Goal: Understand process/instructions: Learn how to perform a task or action

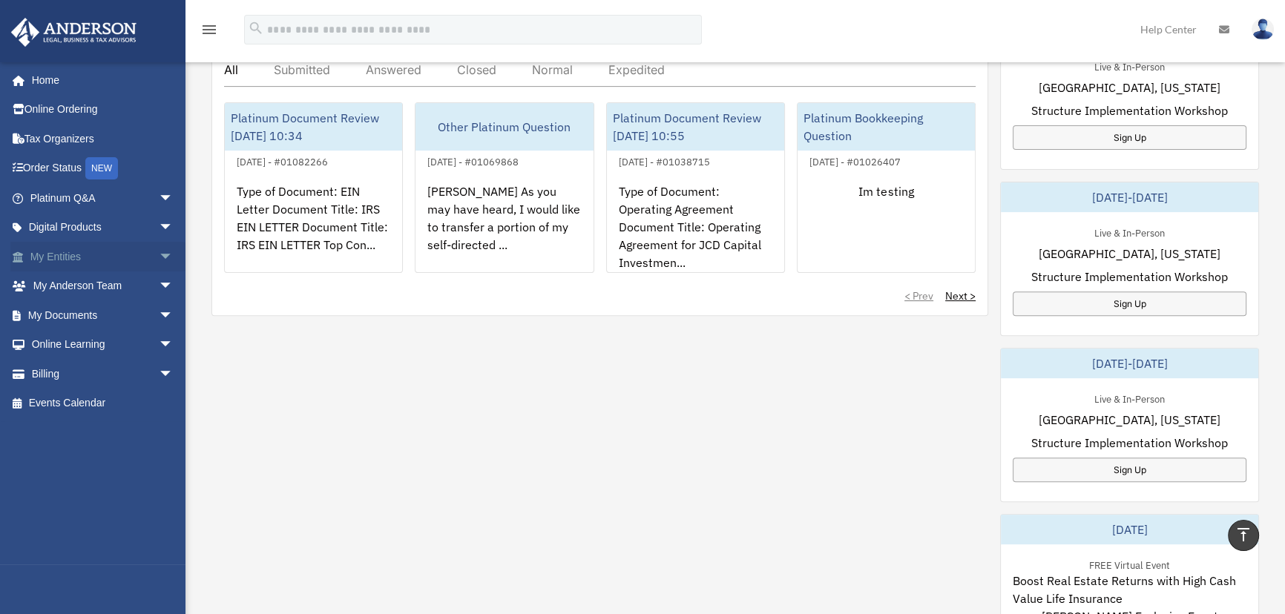
scroll to position [607, 0]
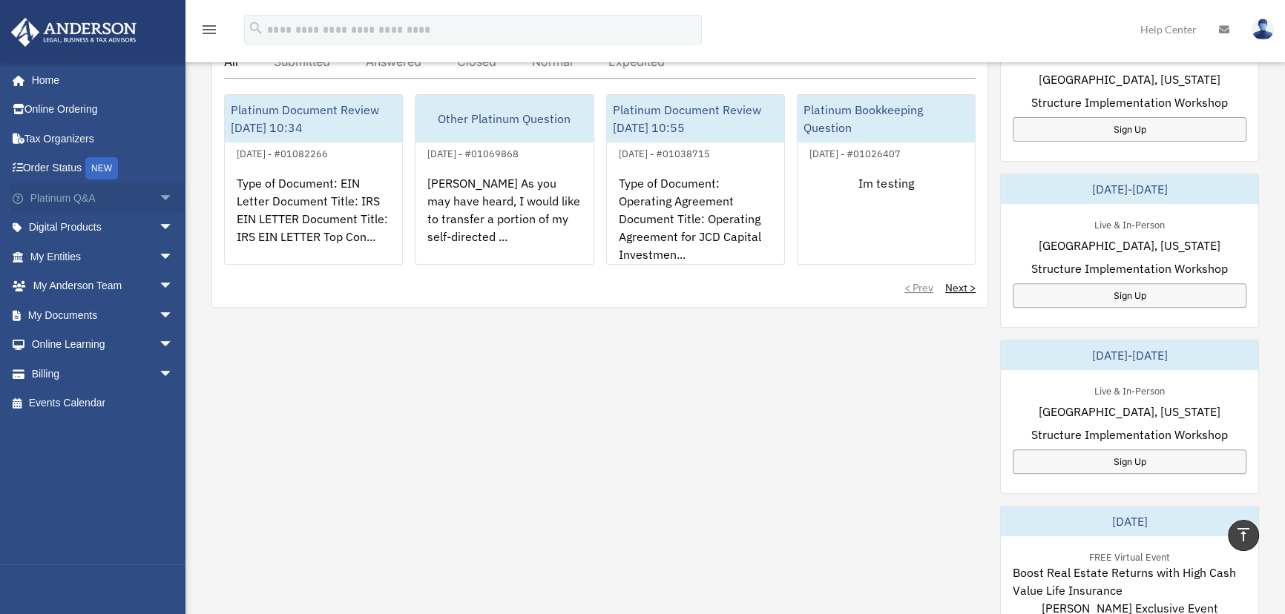
click at [159, 193] on span "arrow_drop_down" at bounding box center [174, 198] width 30 height 30
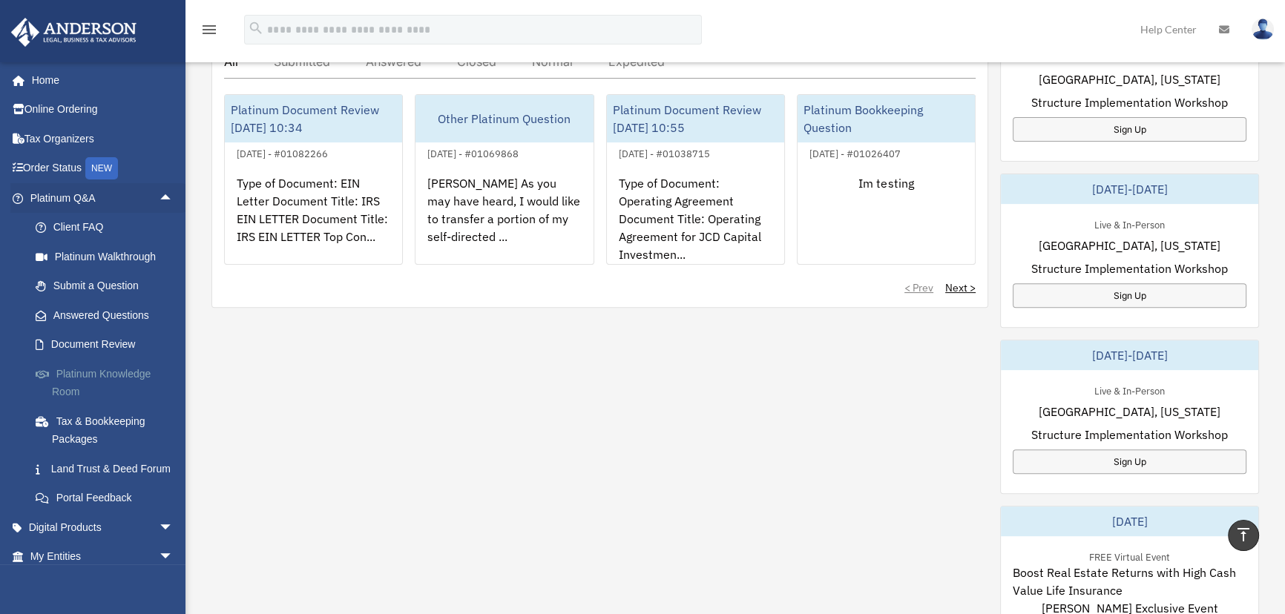
click at [99, 370] on link "Platinum Knowledge Room" at bounding box center [108, 382] width 175 height 47
click at [92, 372] on link "Platinum Knowledge Room" at bounding box center [108, 382] width 175 height 47
click at [117, 372] on link "Platinum Knowledge Room" at bounding box center [108, 382] width 175 height 47
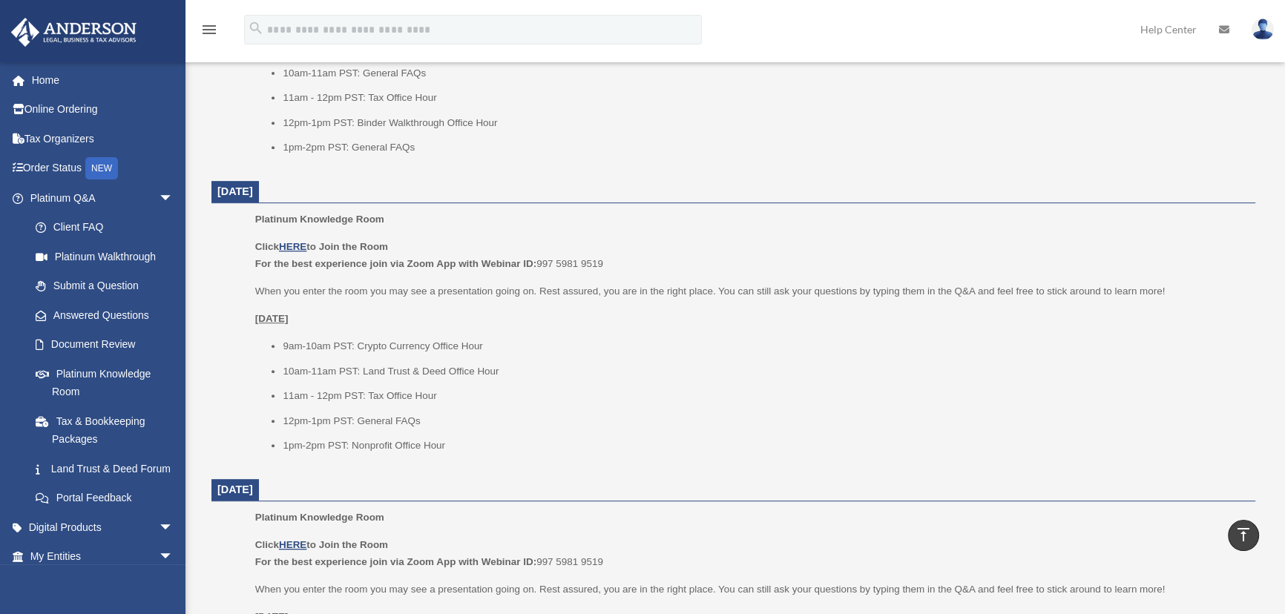
scroll to position [809, 0]
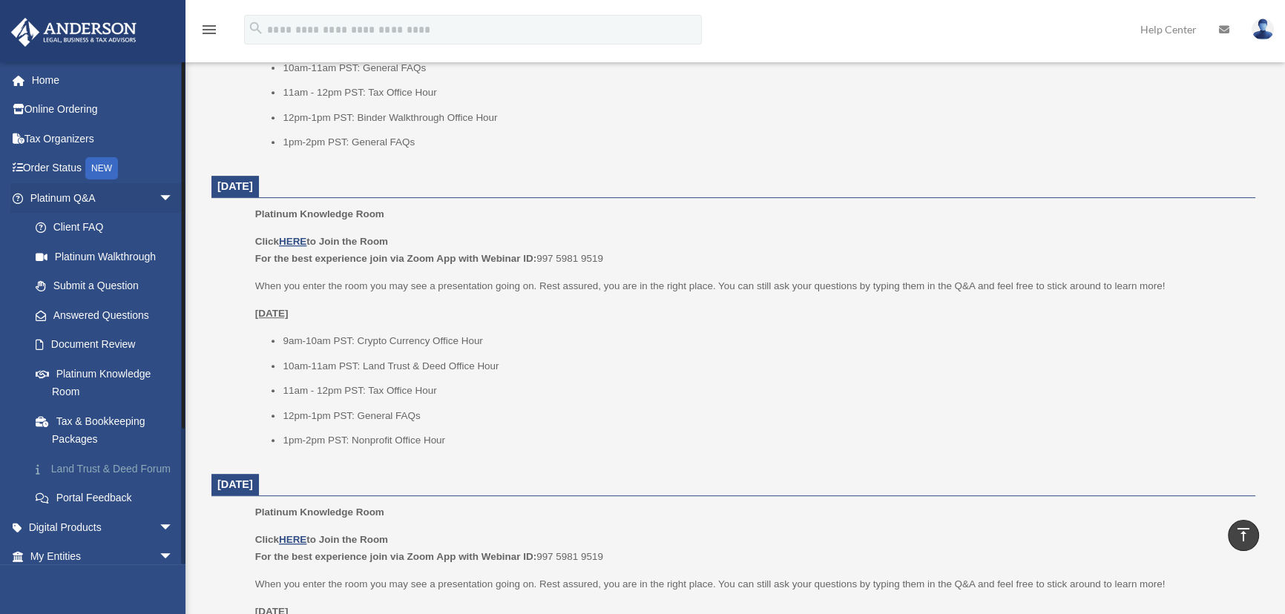
click at [105, 464] on link "Land Trust & Deed Forum" at bounding box center [108, 469] width 175 height 30
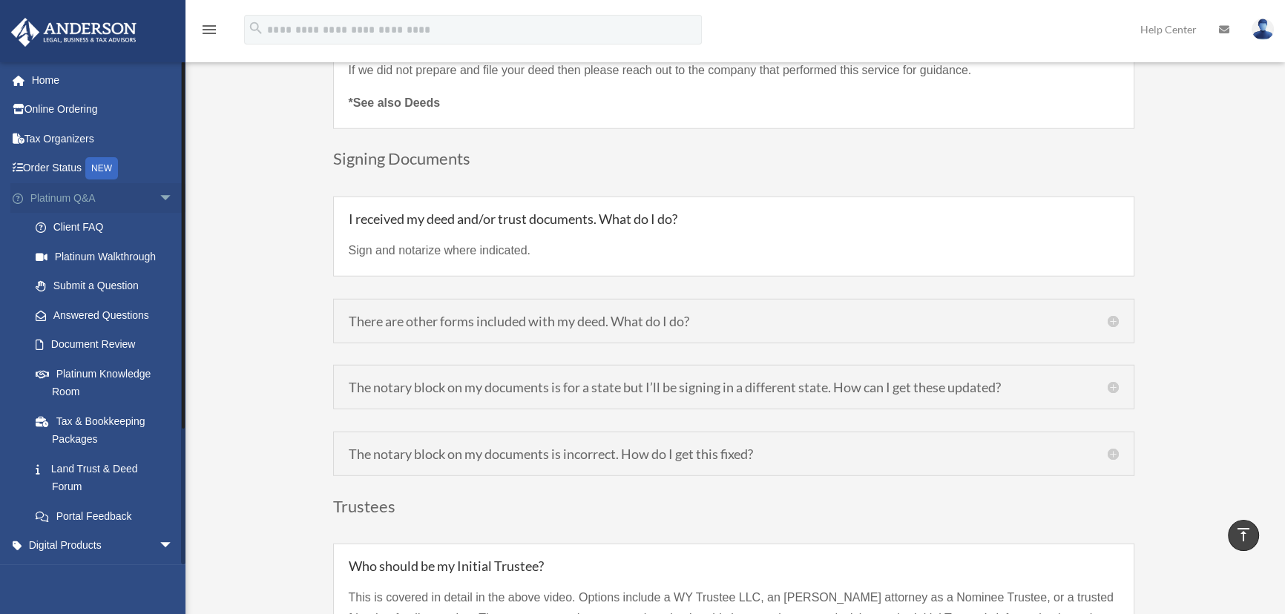
click at [159, 188] on span "arrow_drop_down" at bounding box center [174, 198] width 30 height 30
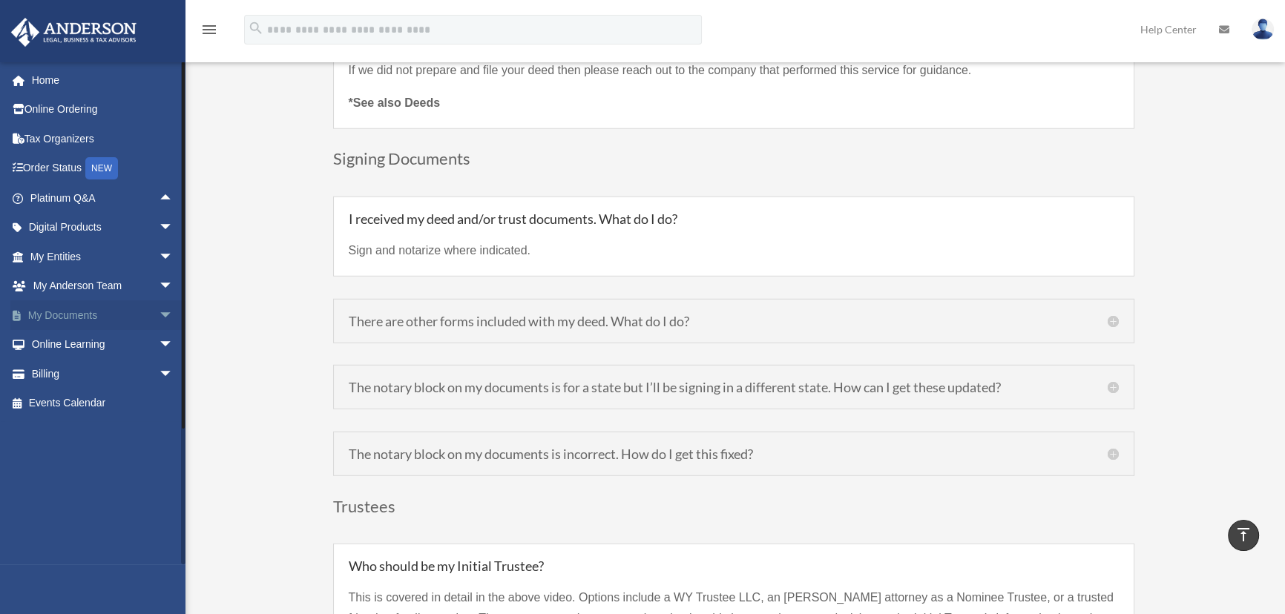
click at [159, 315] on span "arrow_drop_down" at bounding box center [174, 316] width 30 height 30
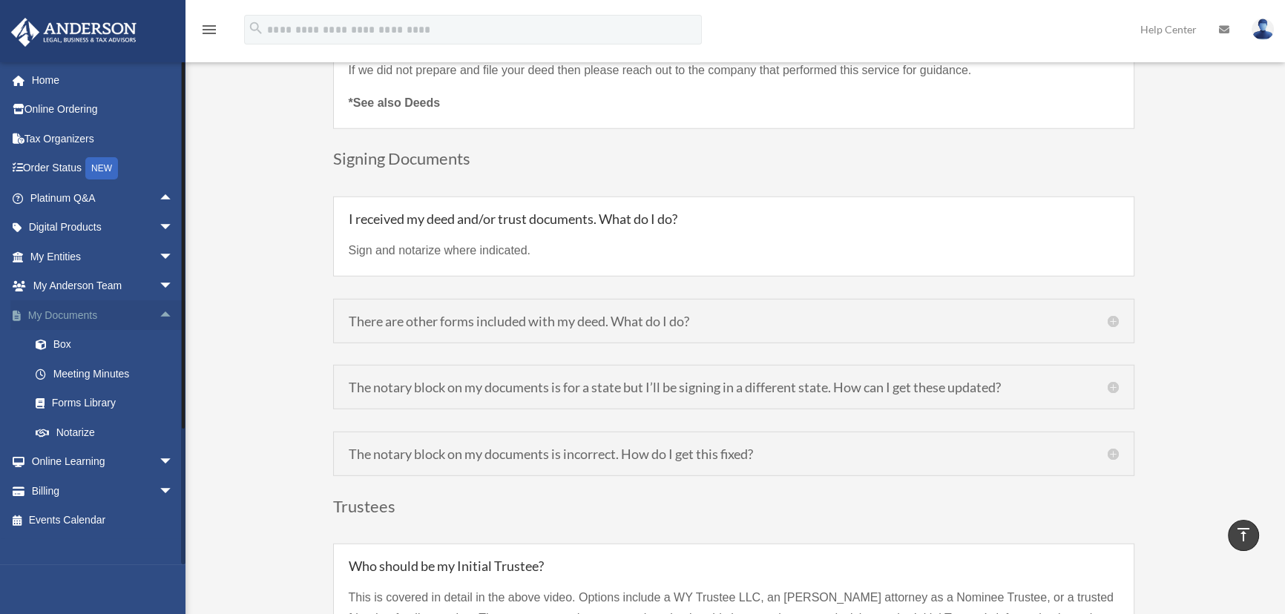
click at [159, 315] on span "arrow_drop_up" at bounding box center [174, 316] width 30 height 30
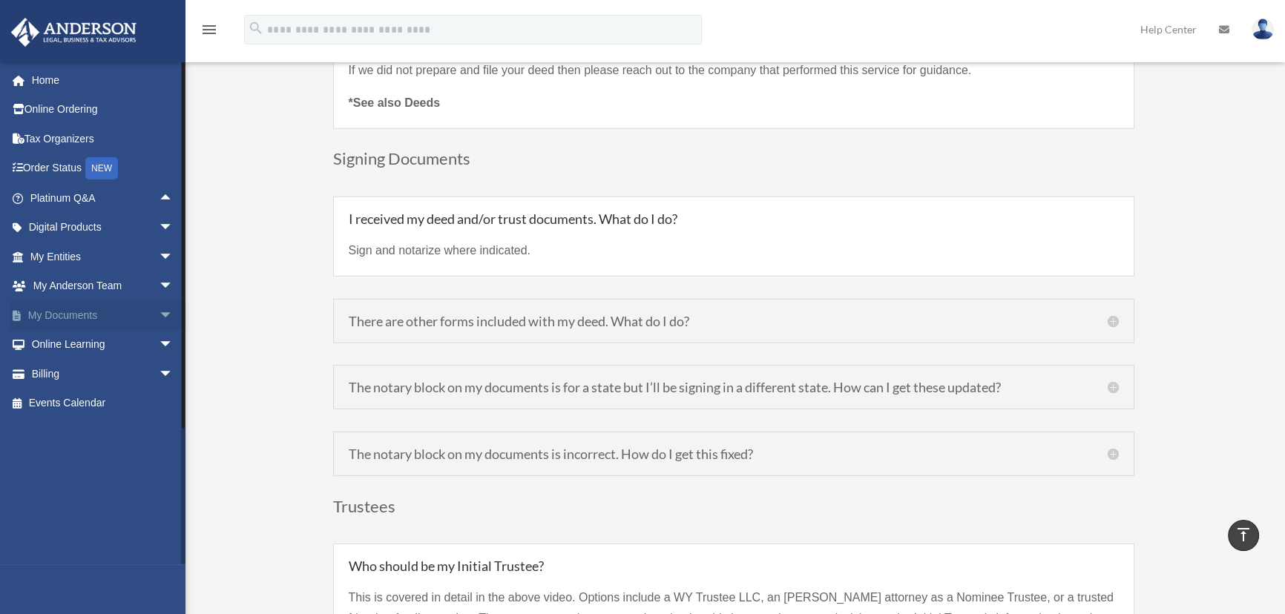
click at [159, 312] on span "arrow_drop_down" at bounding box center [174, 316] width 30 height 30
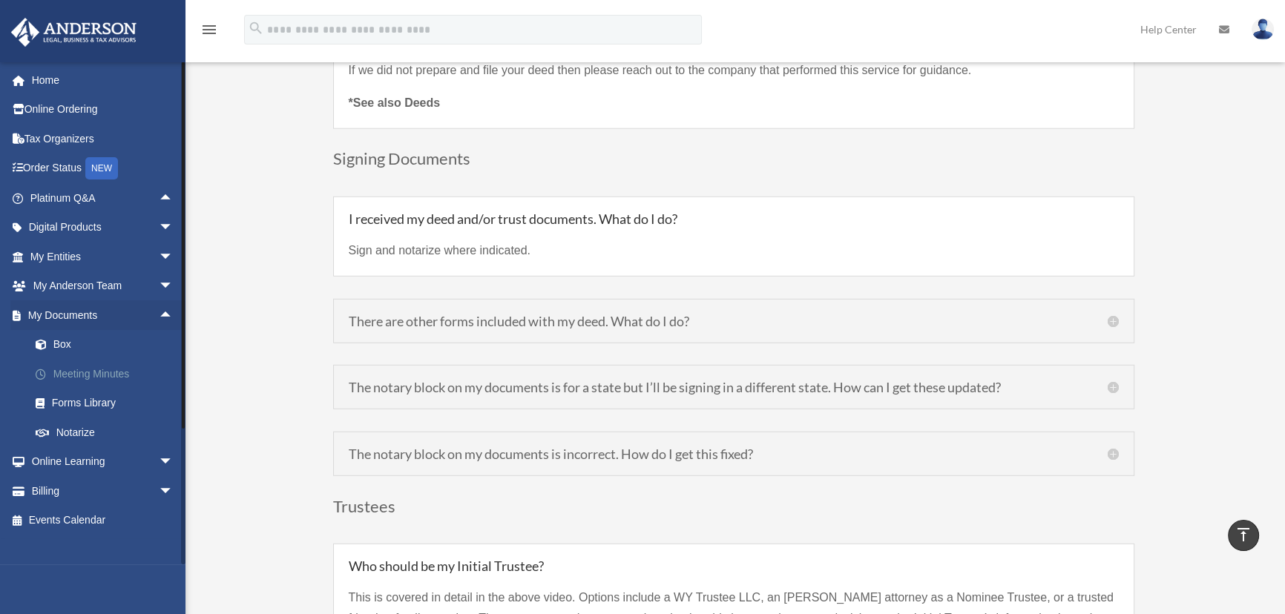
click at [87, 373] on link "Meeting Minutes" at bounding box center [108, 374] width 175 height 30
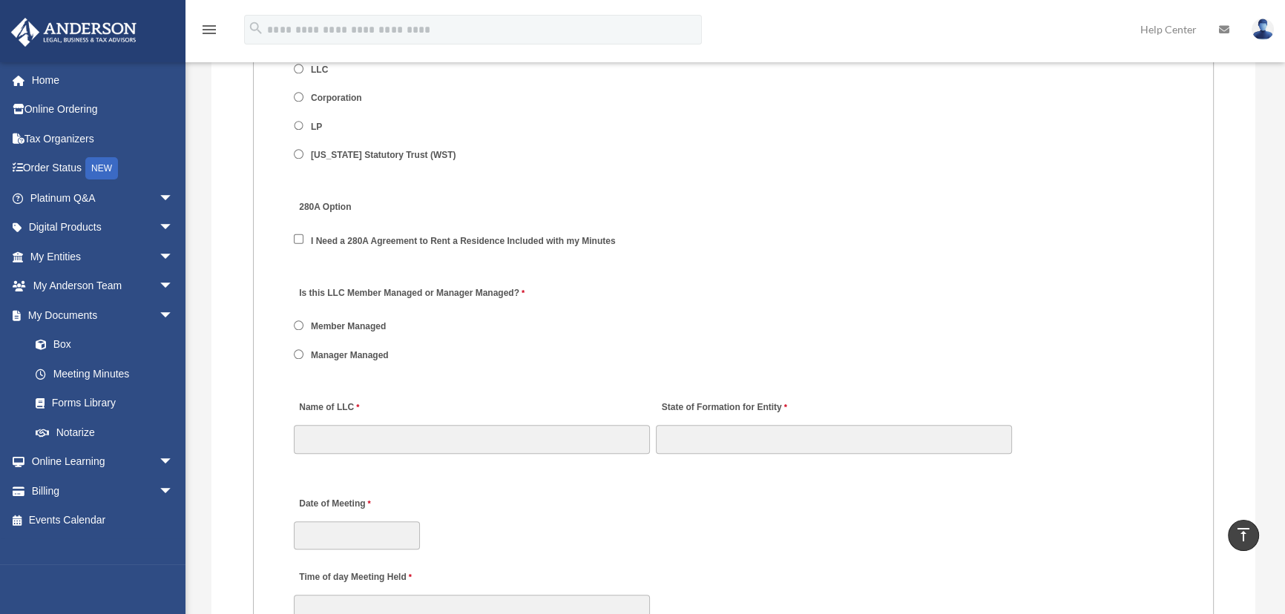
scroll to position [1956, 0]
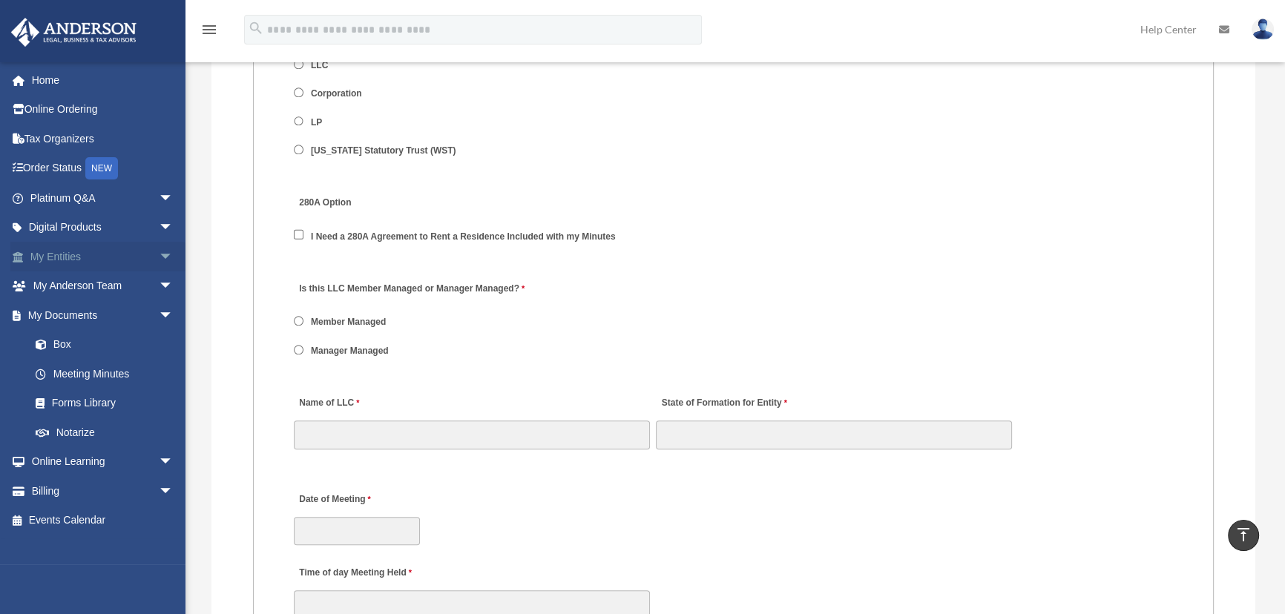
click at [159, 257] on span "arrow_drop_down" at bounding box center [174, 257] width 30 height 30
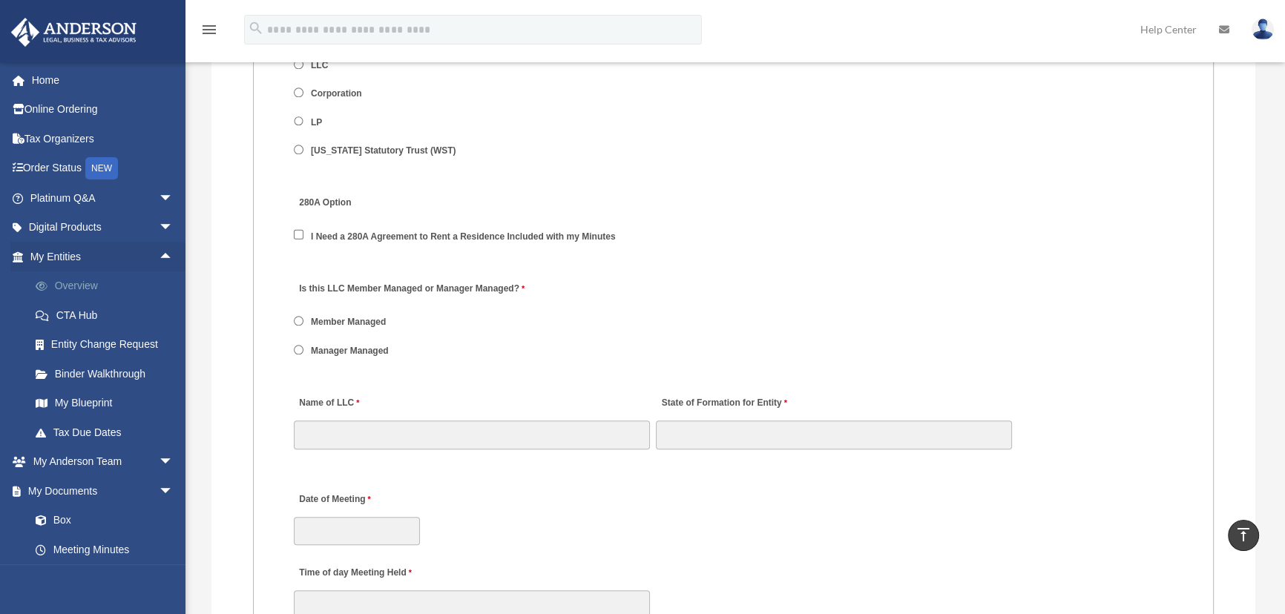
click at [74, 283] on link "Overview" at bounding box center [108, 287] width 175 height 30
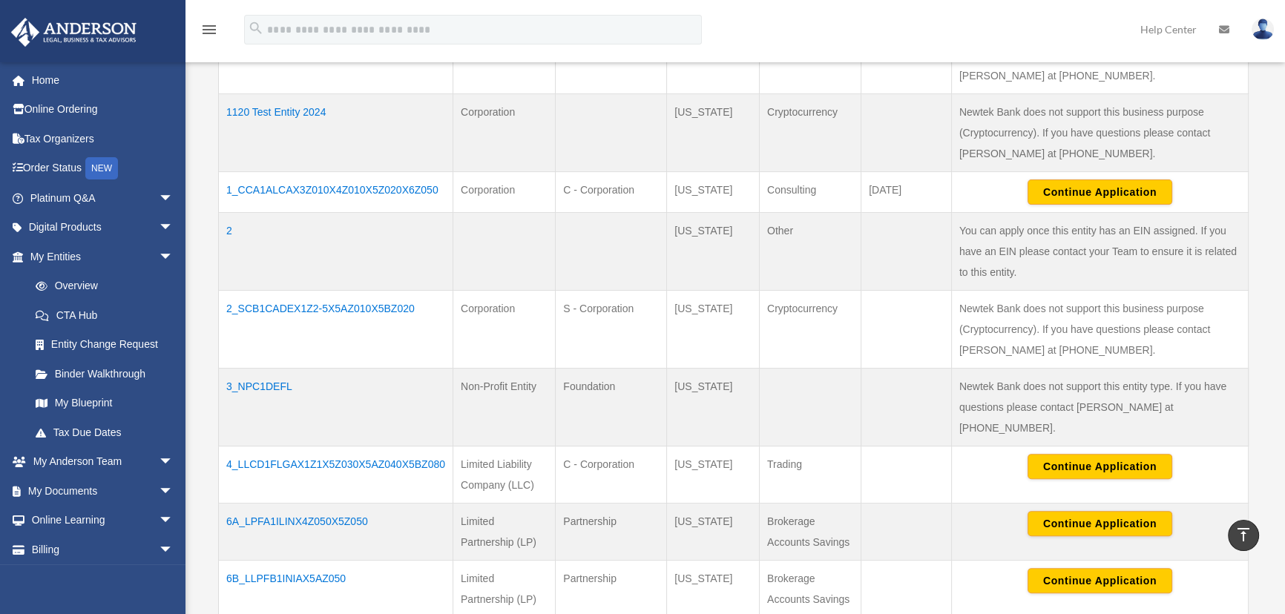
scroll to position [607, 0]
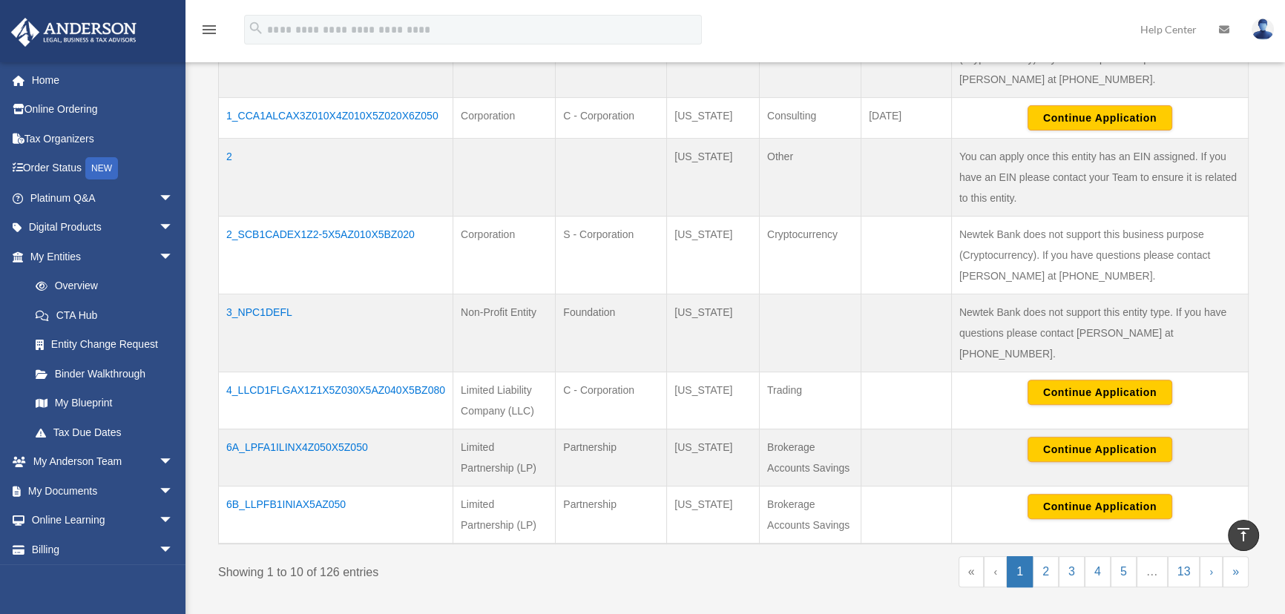
click at [312, 430] on td "6A_LPFA1ILINX4Z050X5Z050" at bounding box center [336, 458] width 234 height 57
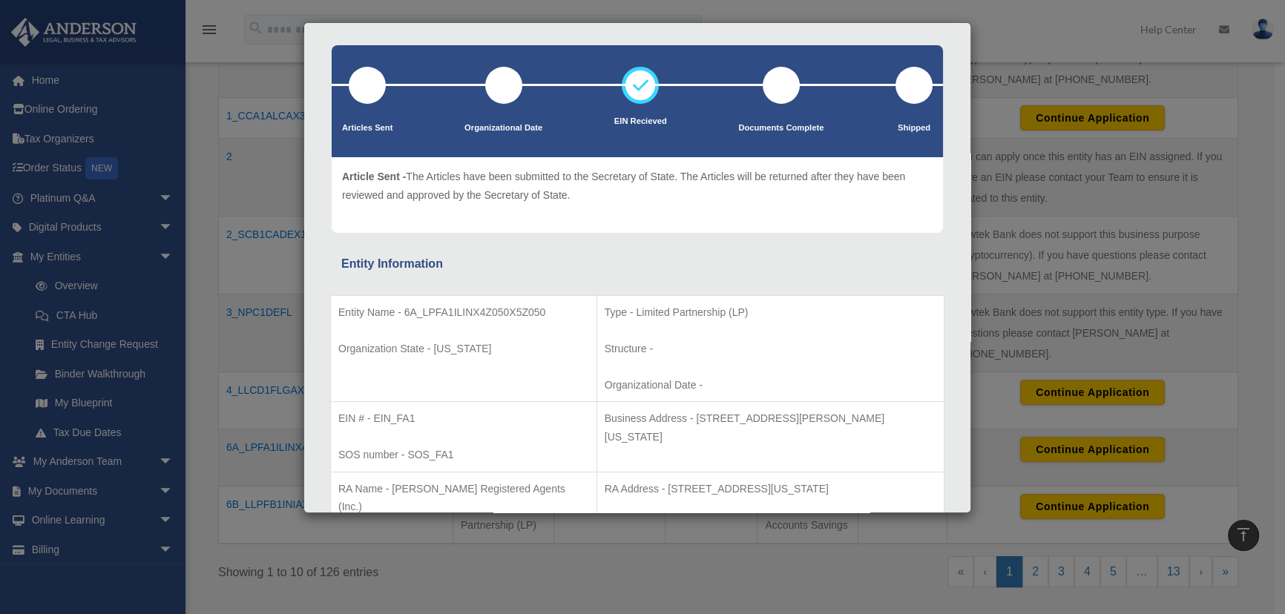
scroll to position [134, 0]
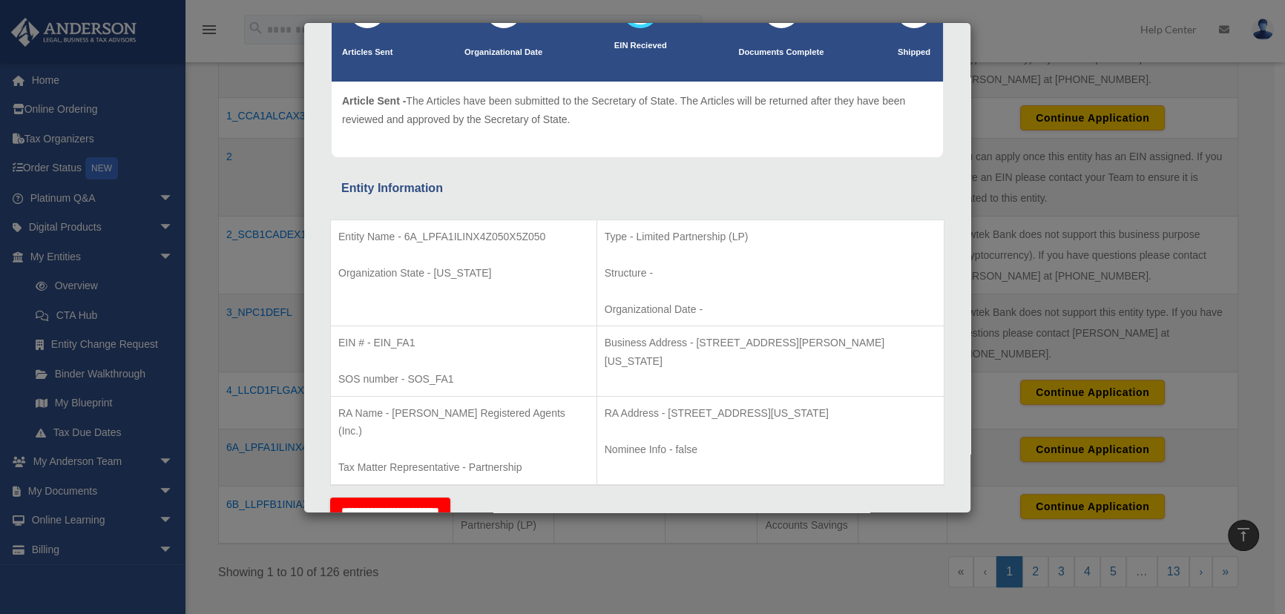
click at [263, 186] on div "Details × Articles Sent Organizational Date" at bounding box center [642, 307] width 1285 height 614
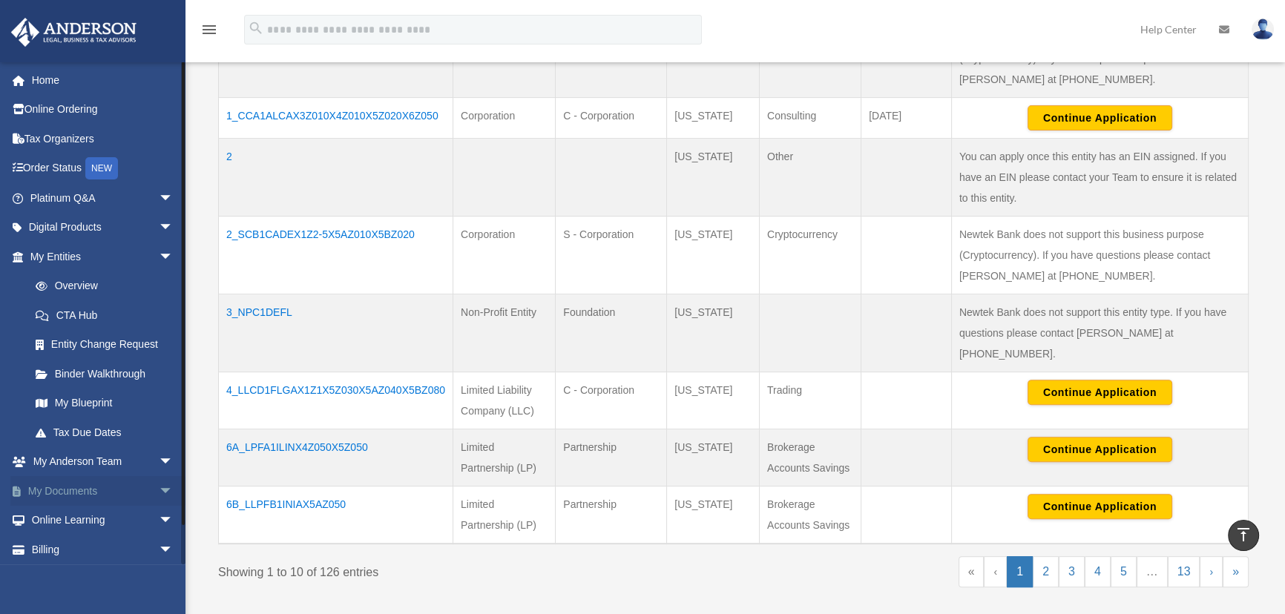
click at [160, 485] on span "arrow_drop_down" at bounding box center [174, 491] width 30 height 30
click at [90, 542] on link "Meeting Minutes" at bounding box center [108, 550] width 175 height 30
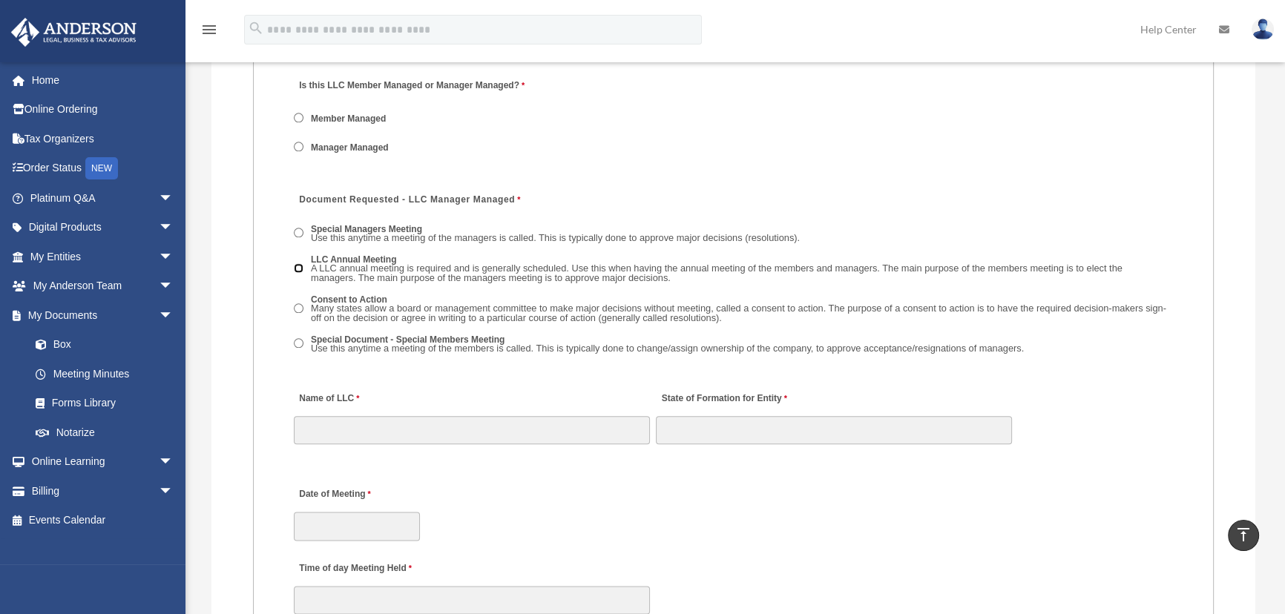
scroll to position [2159, 0]
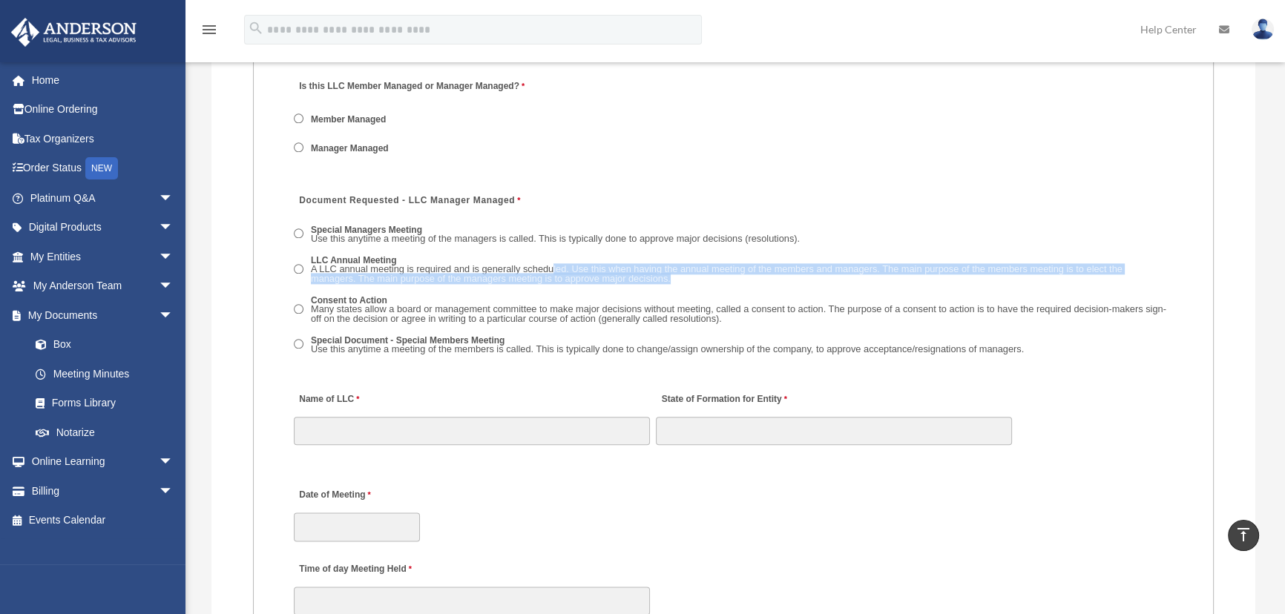
drag, startPoint x: 682, startPoint y: 275, endPoint x: 554, endPoint y: 269, distance: 127.7
click at [554, 269] on div "A LLC annual meeting is required and is generally scheduled. Use this when havi…" at bounding box center [740, 274] width 858 height 19
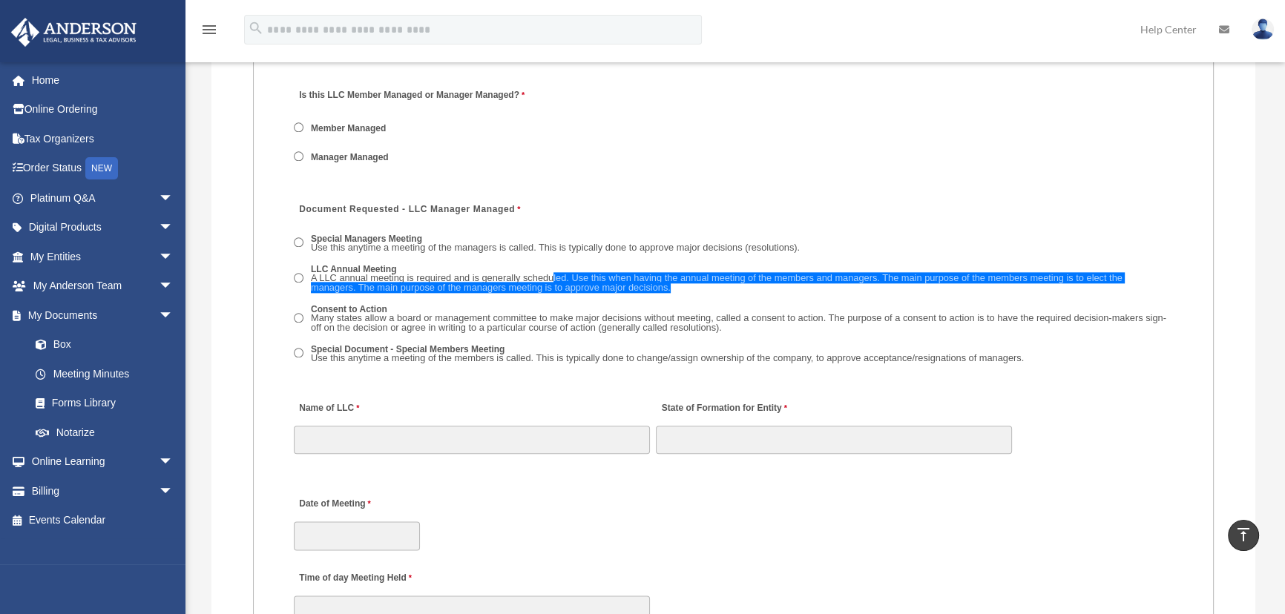
scroll to position [2149, 0]
